Goal: Task Accomplishment & Management: Manage account settings

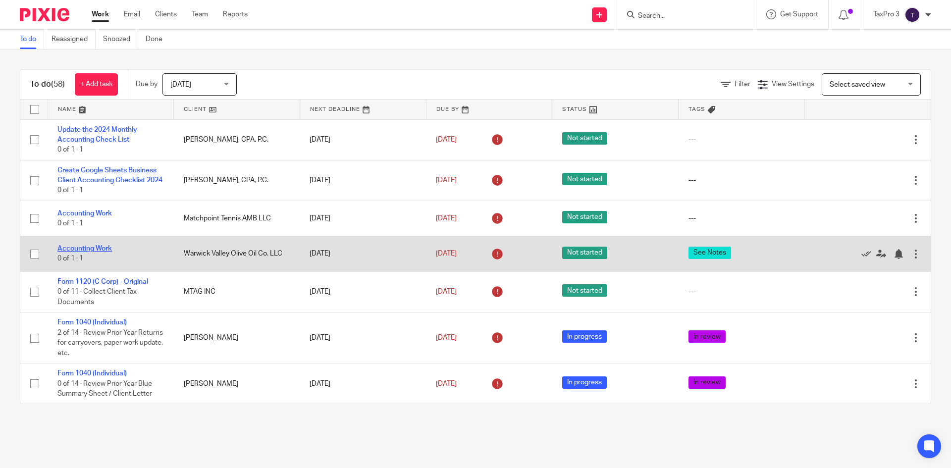
click at [100, 252] on link "Accounting Work" at bounding box center [84, 248] width 54 height 7
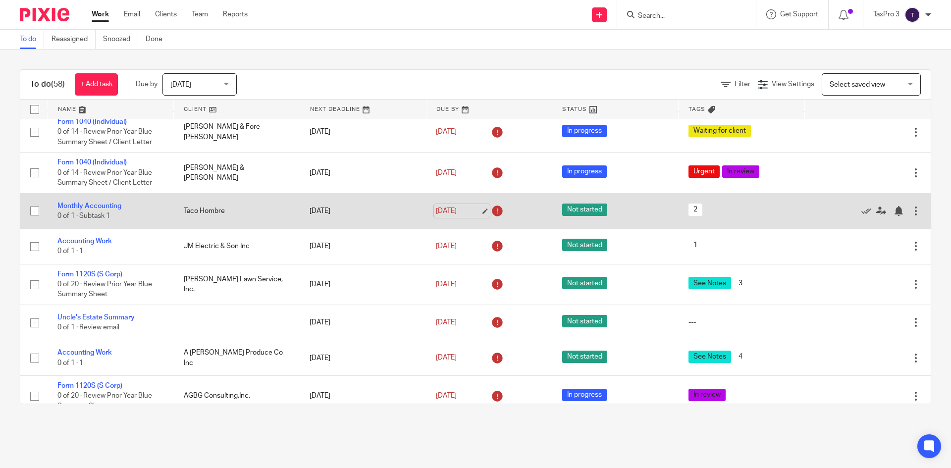
scroll to position [693, 0]
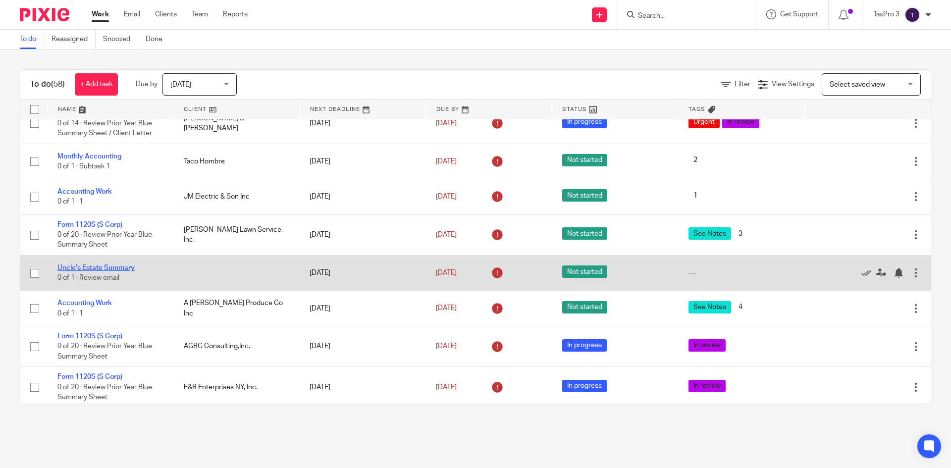
click at [106, 271] on link "Uncle's Estate Summary" at bounding box center [95, 267] width 77 height 7
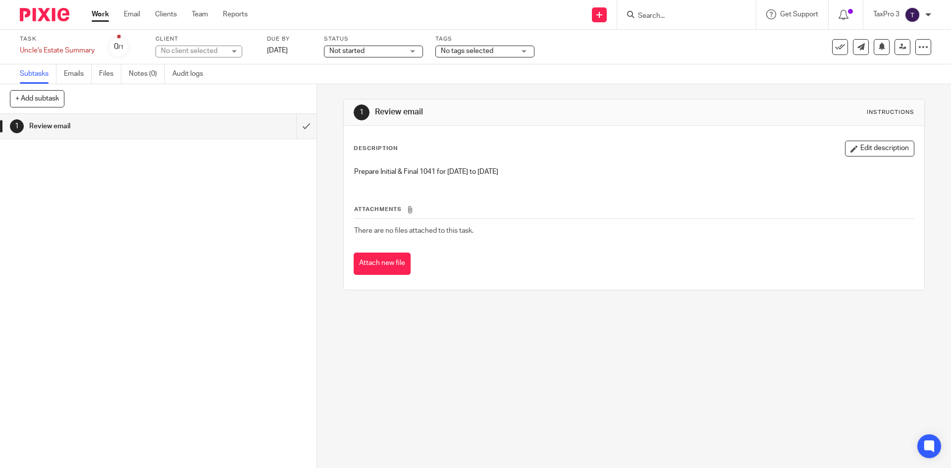
click at [29, 12] on img at bounding box center [45, 14] width 50 height 13
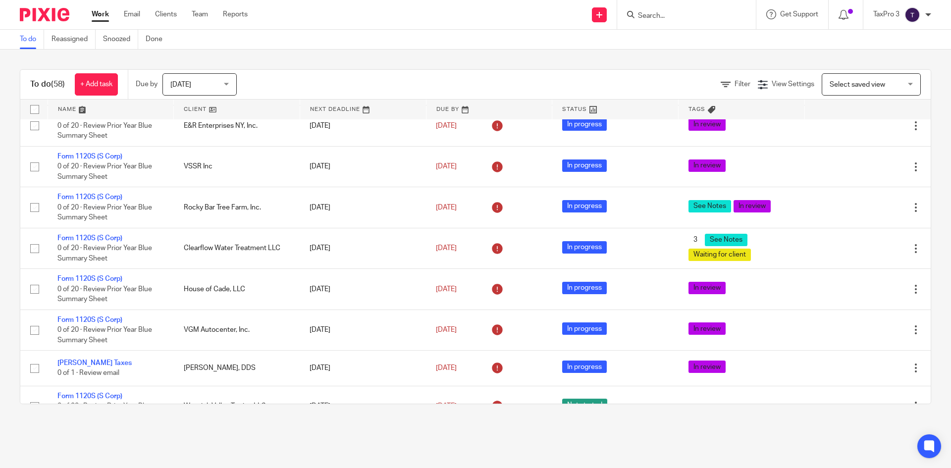
scroll to position [707, 0]
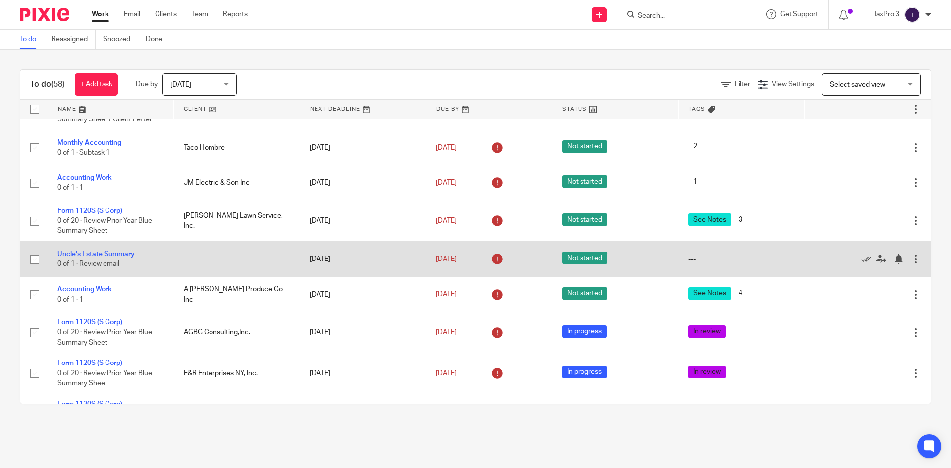
click at [128, 258] on link "Uncle's Estate Summary" at bounding box center [95, 254] width 77 height 7
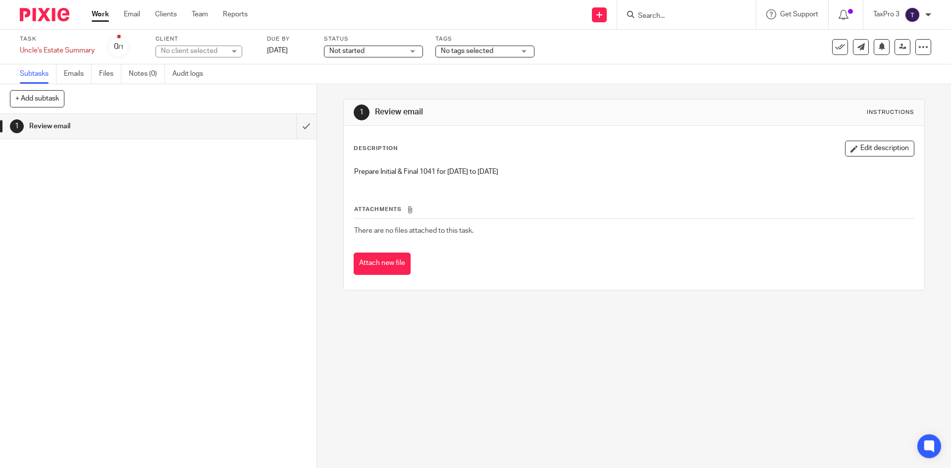
click at [31, 20] on img at bounding box center [45, 14] width 50 height 13
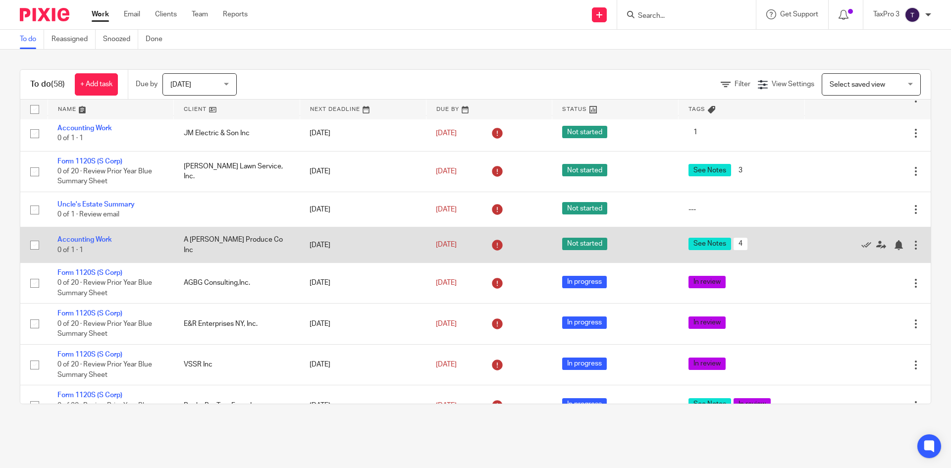
scroll to position [1054, 0]
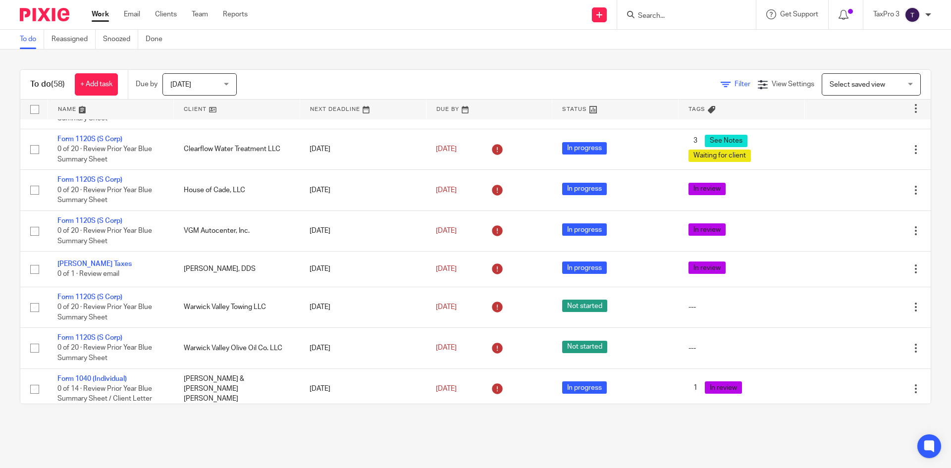
click at [734, 87] on span "Filter" at bounding box center [742, 84] width 16 height 7
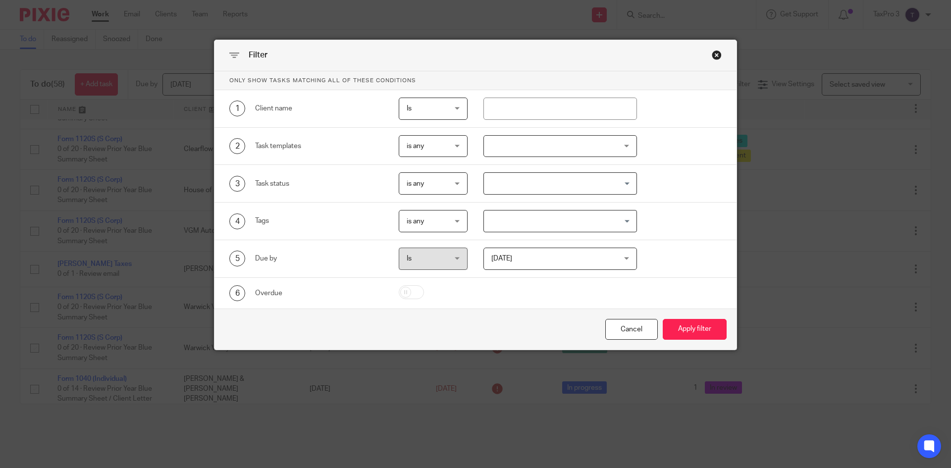
click at [544, 144] on div at bounding box center [560, 146] width 154 height 22
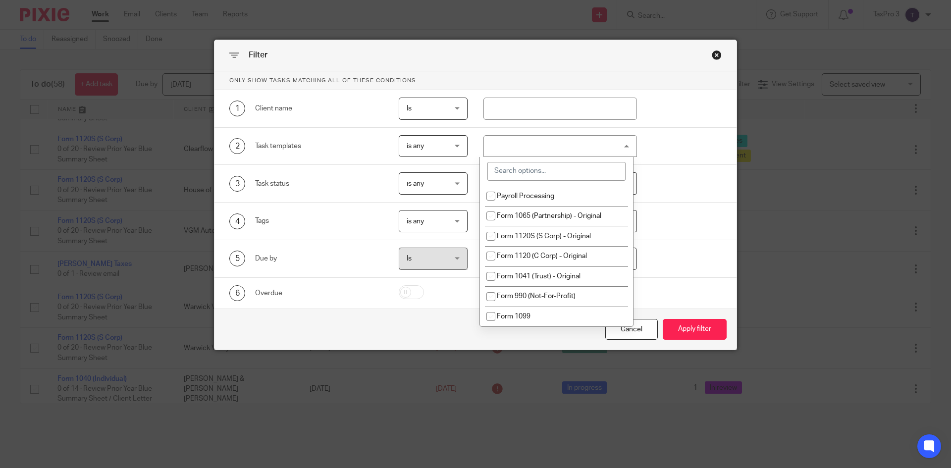
click at [544, 144] on div at bounding box center [560, 146] width 154 height 22
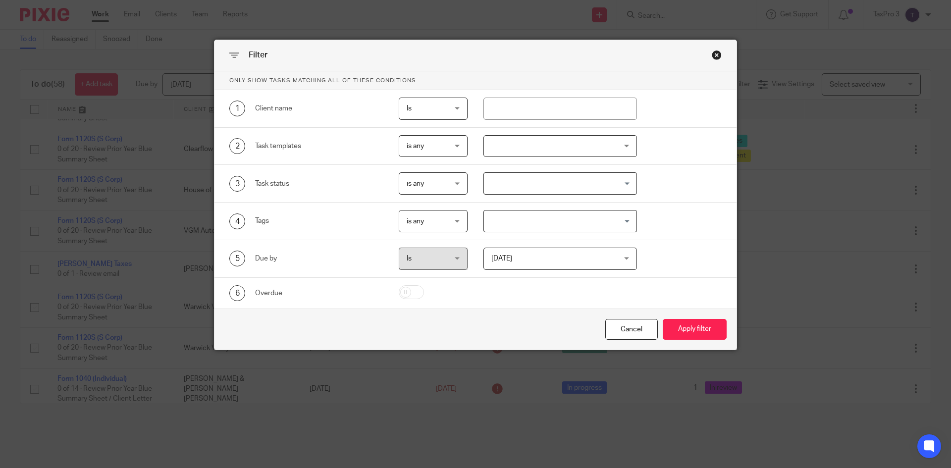
click at [514, 177] on input "Search for option" at bounding box center [558, 183] width 147 height 17
click at [521, 220] on li "In progress" at bounding box center [560, 218] width 153 height 14
click at [580, 220] on input "Search for option" at bounding box center [558, 220] width 147 height 17
click at [449, 220] on span "is any" at bounding box center [431, 220] width 49 height 21
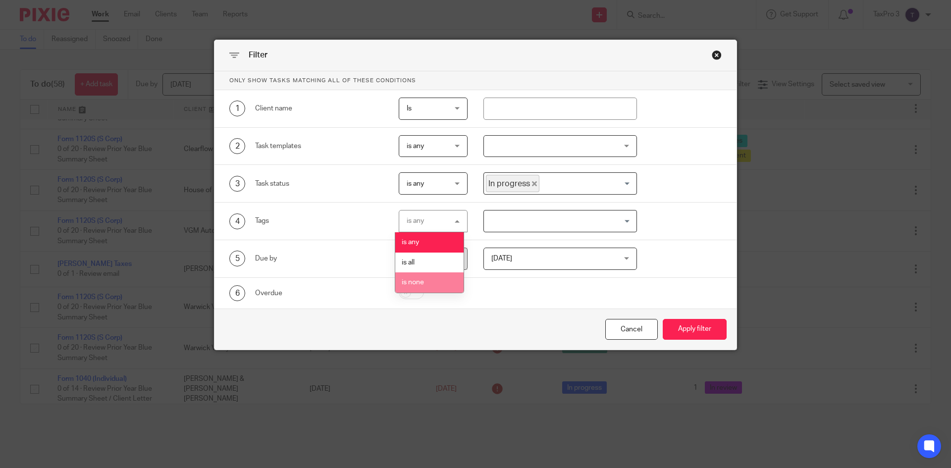
click at [428, 284] on li "is none" at bounding box center [429, 282] width 68 height 20
click at [532, 219] on input "Search for option" at bounding box center [558, 220] width 147 height 17
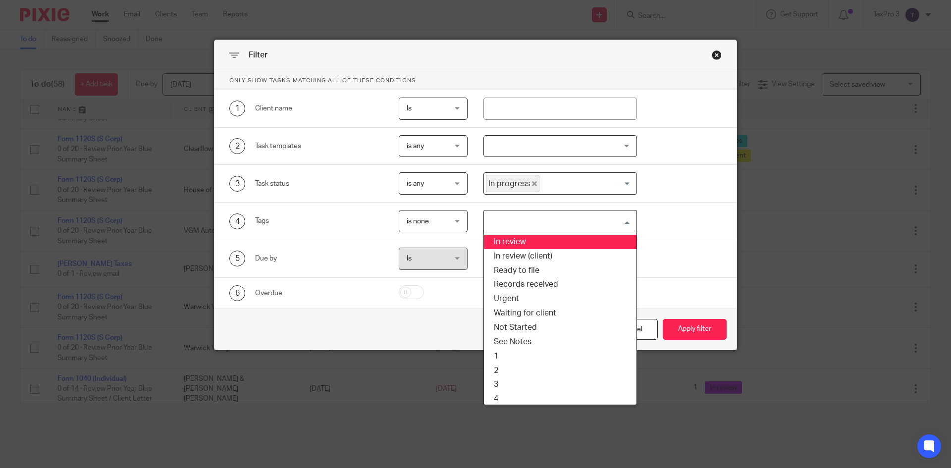
click at [531, 243] on li "In review" at bounding box center [560, 242] width 153 height 14
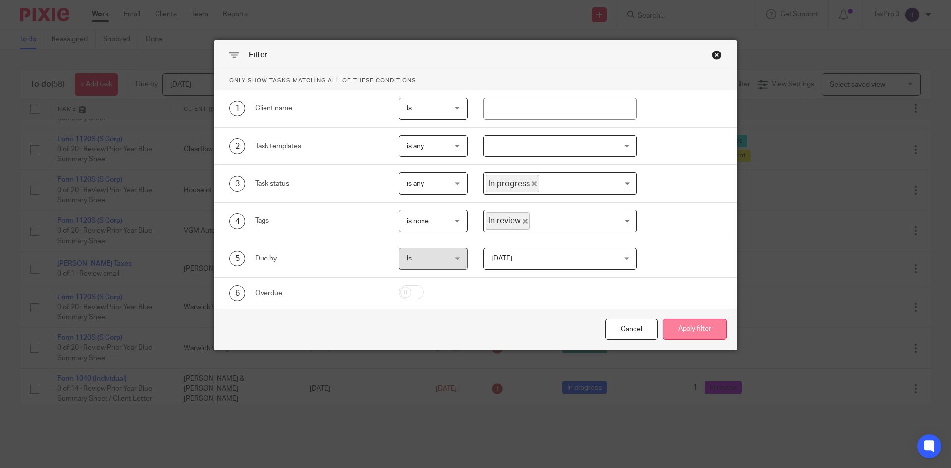
click at [696, 334] on button "Apply filter" at bounding box center [695, 329] width 64 height 21
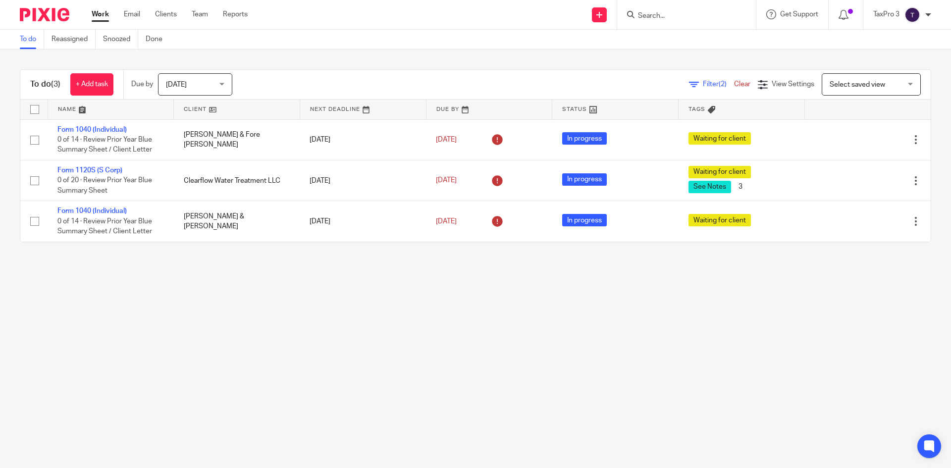
click at [703, 86] on span "Filter (2)" at bounding box center [718, 84] width 31 height 7
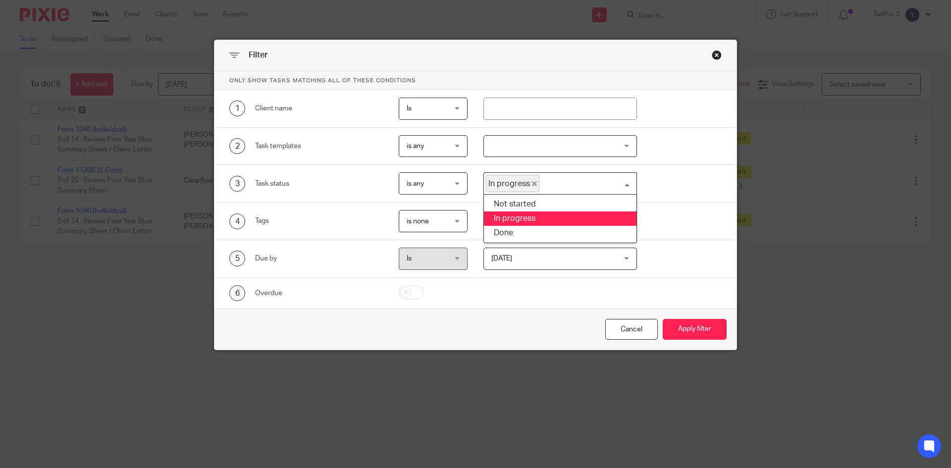
click at [520, 179] on span "In progress" at bounding box center [512, 183] width 53 height 17
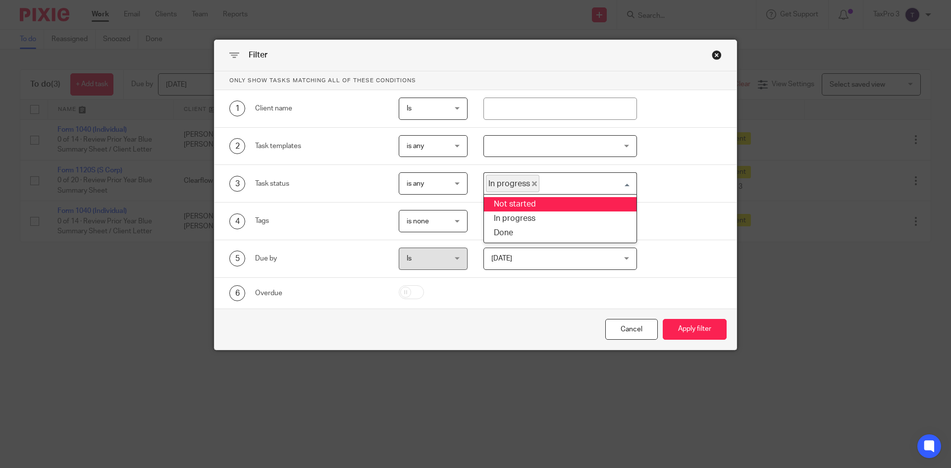
click at [533, 203] on li "Not started" at bounding box center [560, 204] width 153 height 14
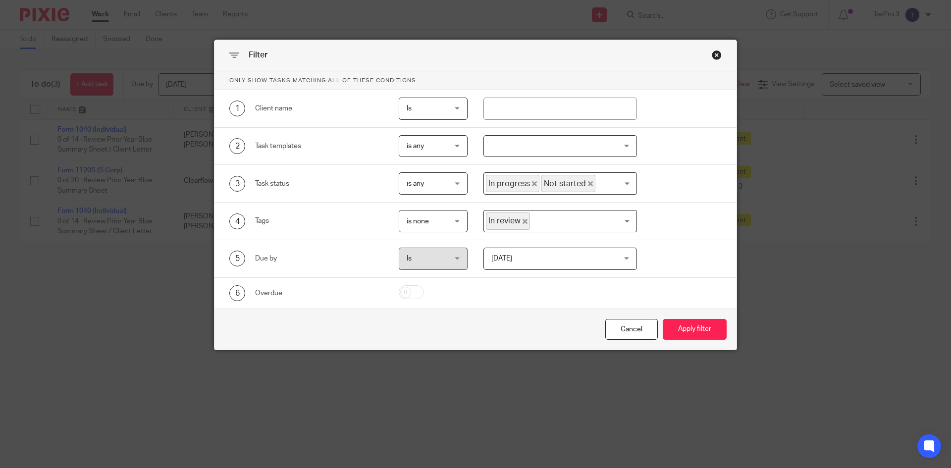
click at [532, 185] on icon "Deselect In progress" at bounding box center [534, 183] width 5 height 5
click at [457, 221] on div "is none is none" at bounding box center [433, 221] width 69 height 22
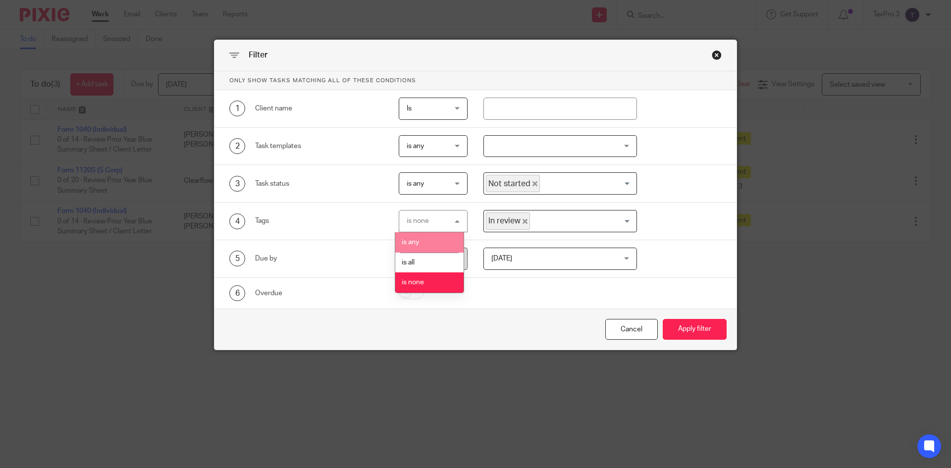
click at [444, 239] on li "is any" at bounding box center [429, 242] width 68 height 20
click at [522, 219] on icon "Deselect In review" at bounding box center [524, 221] width 5 height 5
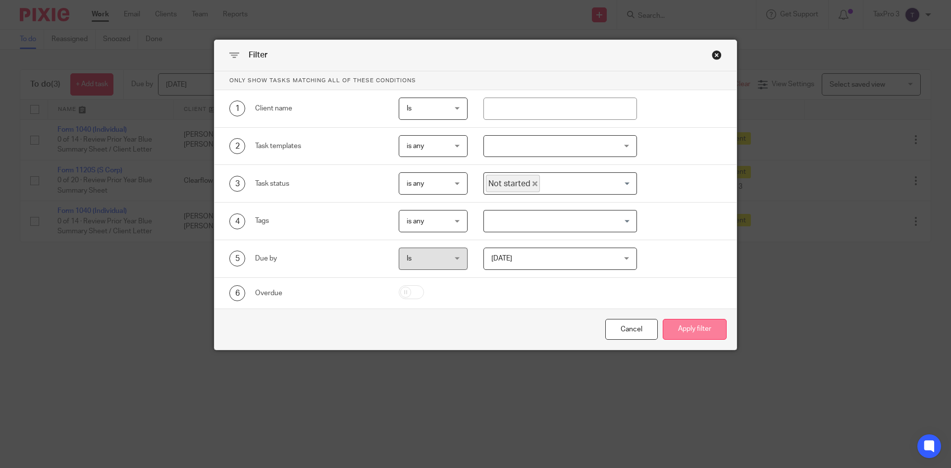
click at [700, 331] on button "Apply filter" at bounding box center [695, 329] width 64 height 21
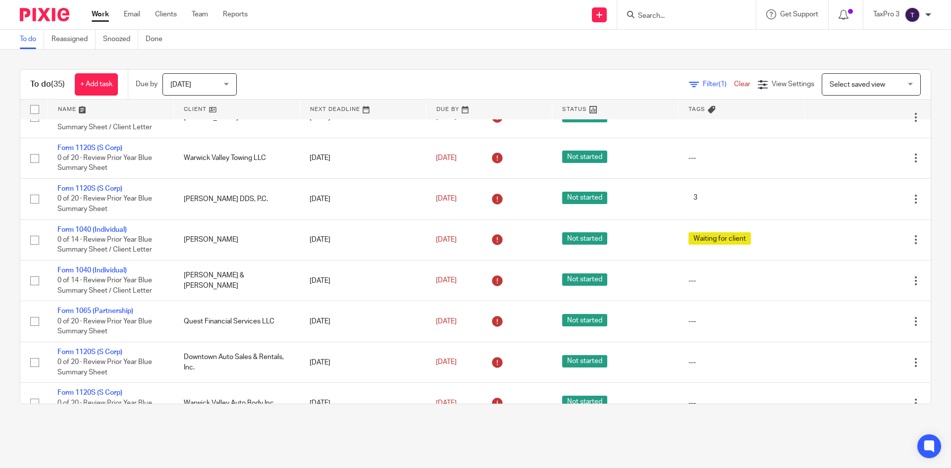
scroll to position [545, 0]
